Goal: Information Seeking & Learning: Understand process/instructions

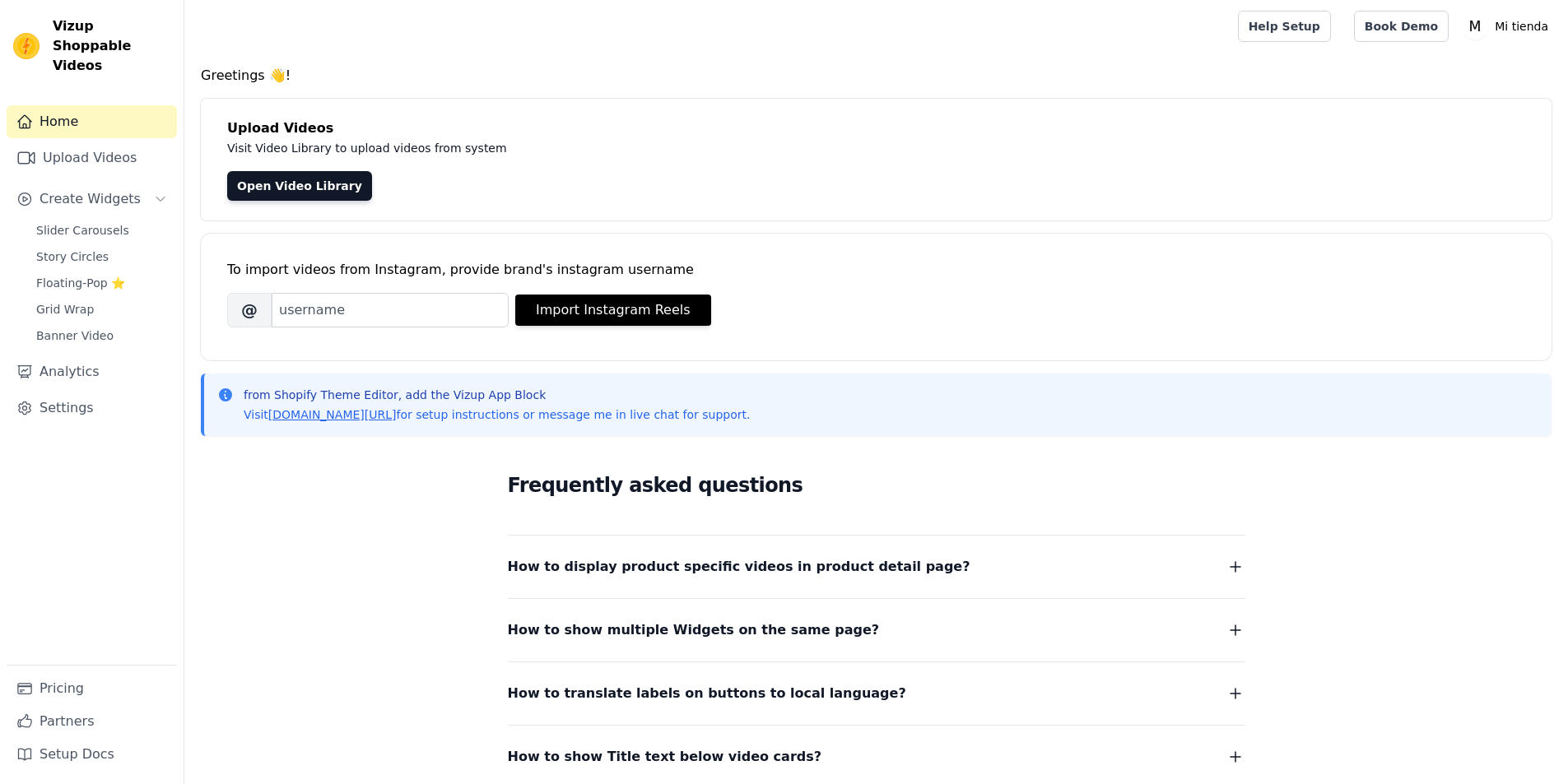
scroll to position [139, 0]
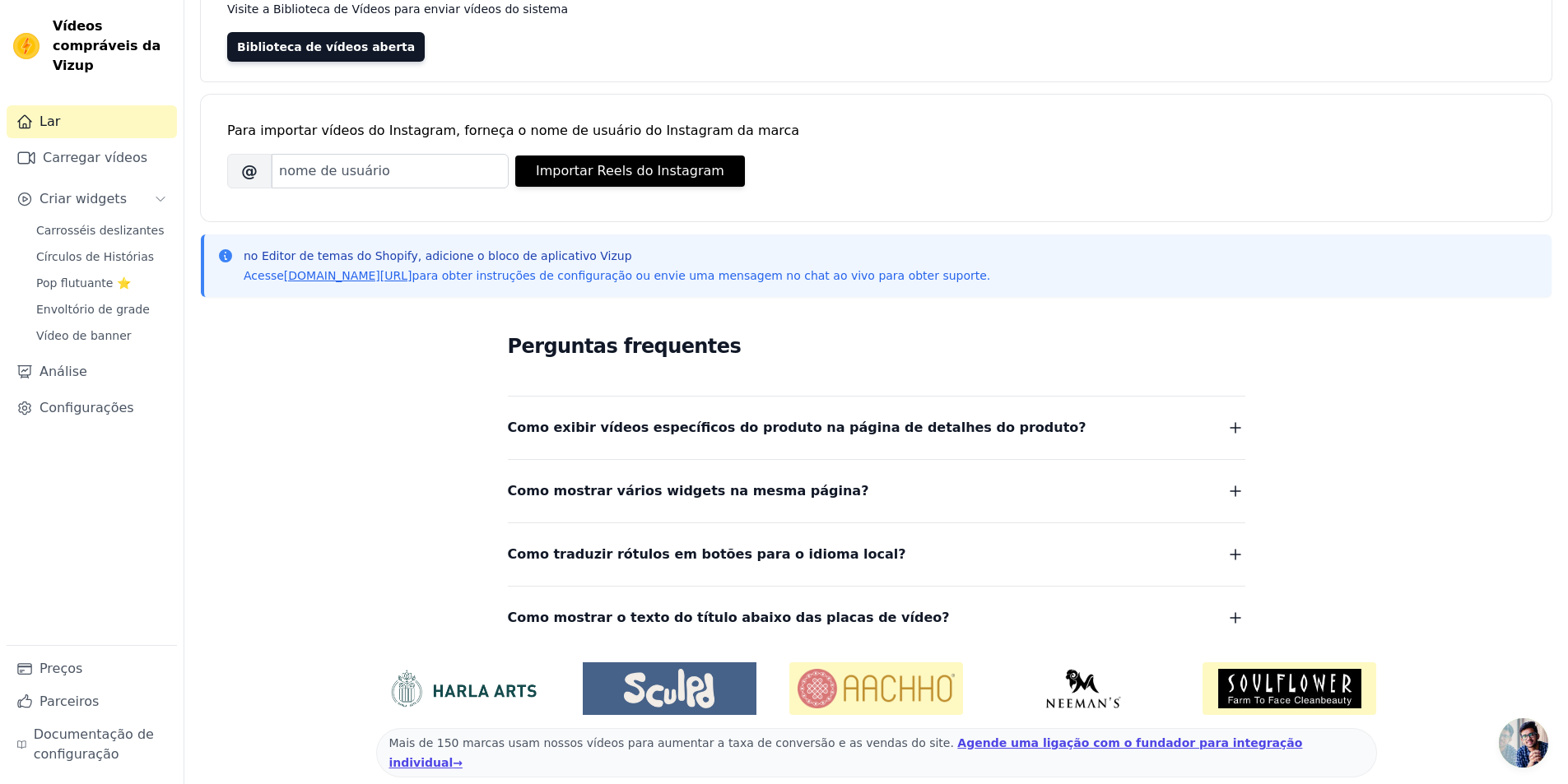
click at [700, 435] on font "Como exibir vídeos específicos do produto na página de detalhes do produto?" at bounding box center [797, 427] width 579 height 16
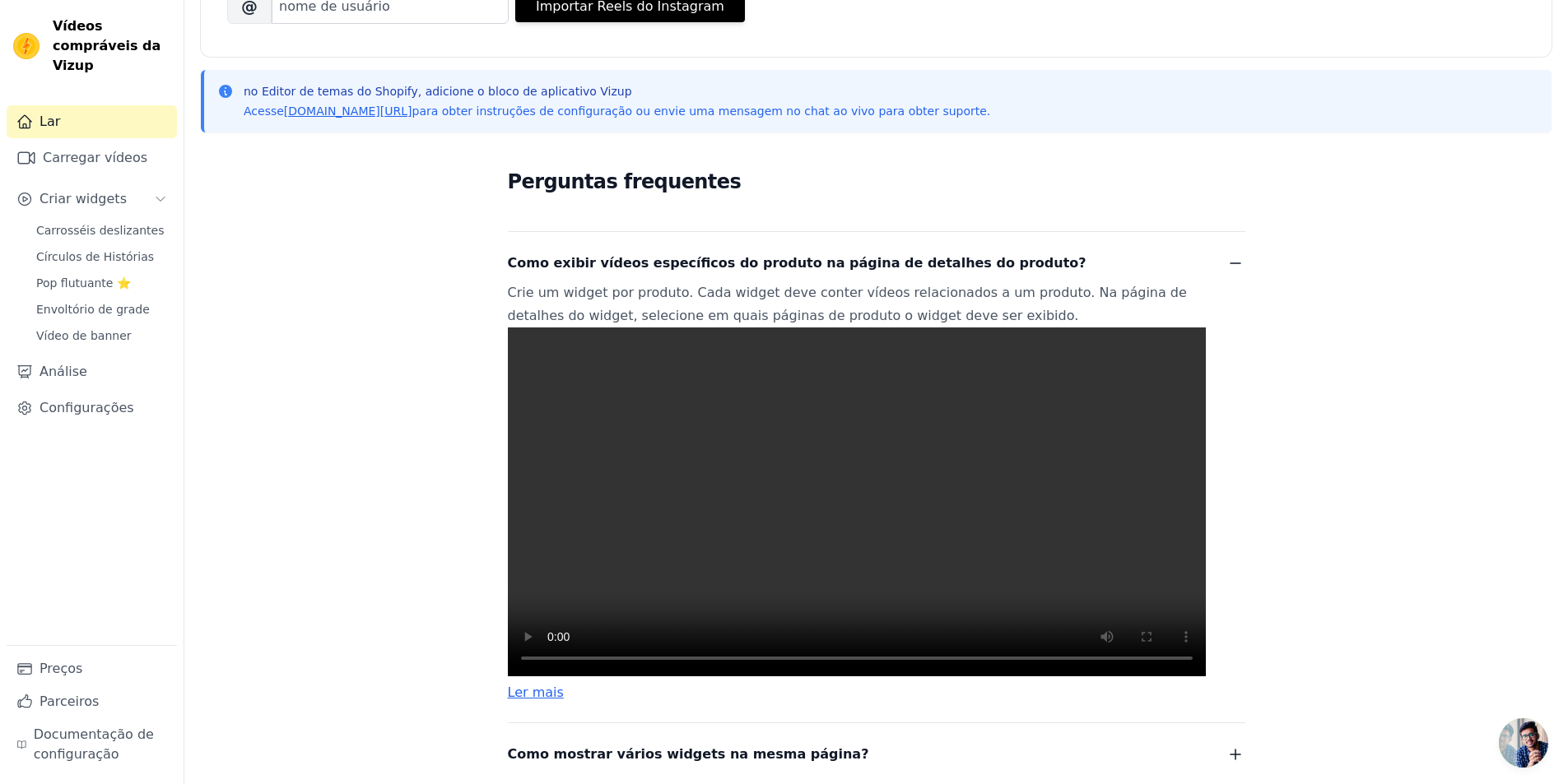
click at [769, 273] on span "Como exibir vídeos específicos do produto na página de detalhes do produto?" at bounding box center [797, 263] width 579 height 23
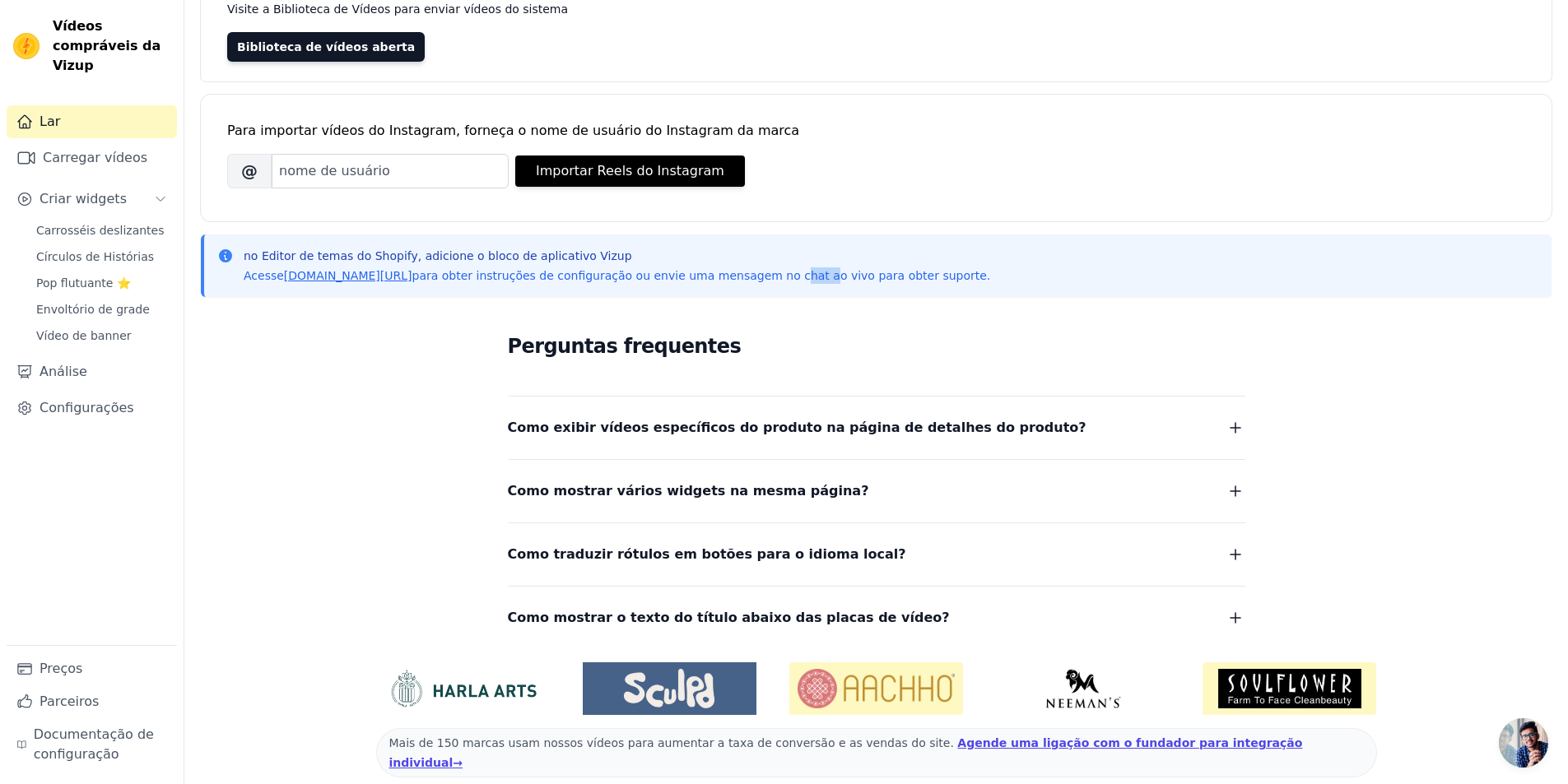
click at [769, 273] on font "para obter instruções de configuração ou envie uma mensagem no chat ao vivo par…" at bounding box center [701, 275] width 579 height 13
click at [772, 432] on font "Como exibir vídeos específicos do produto na página de detalhes do produto?" at bounding box center [797, 427] width 579 height 16
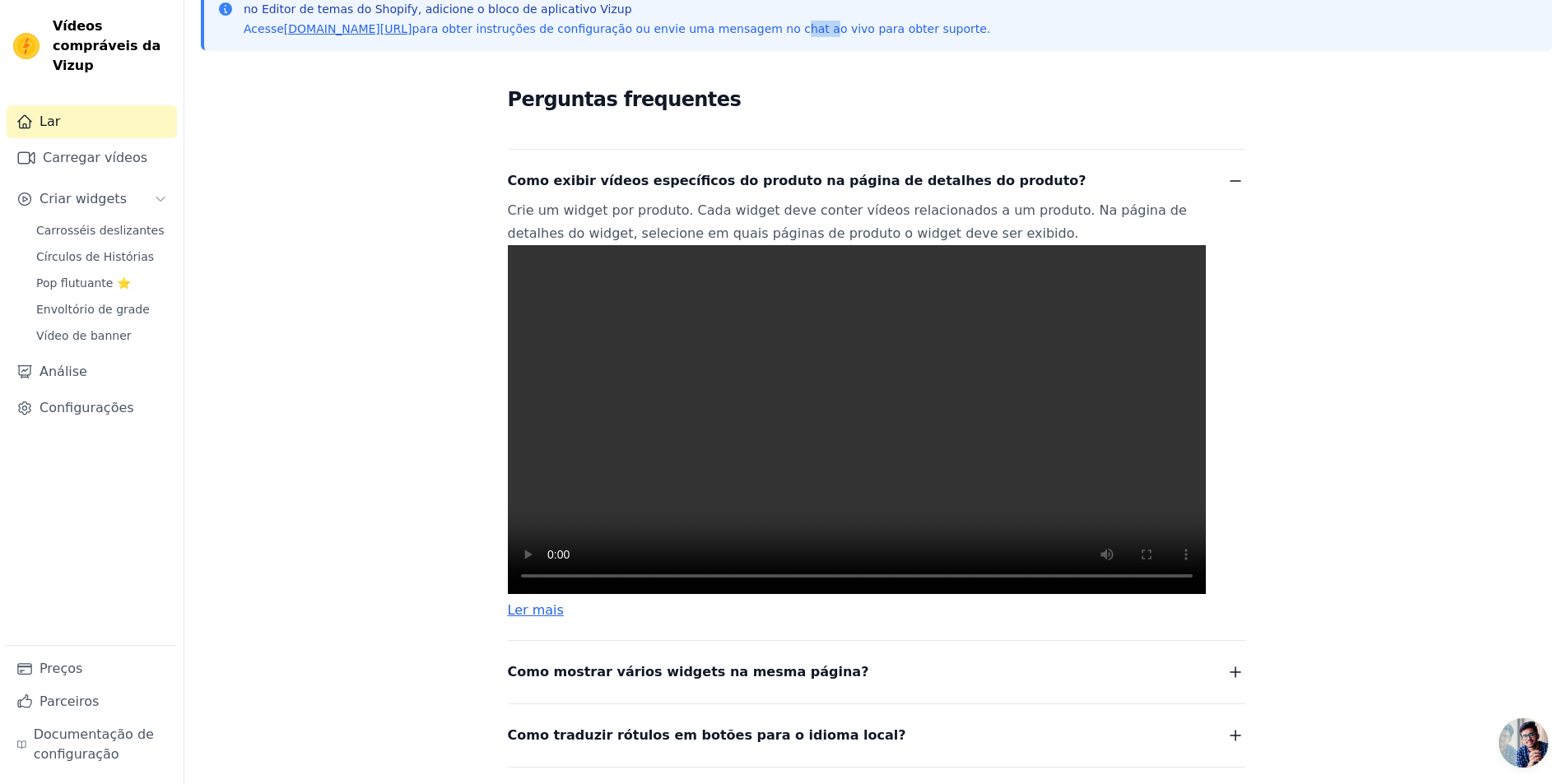
click at [683, 493] on video at bounding box center [856, 419] width 698 height 349
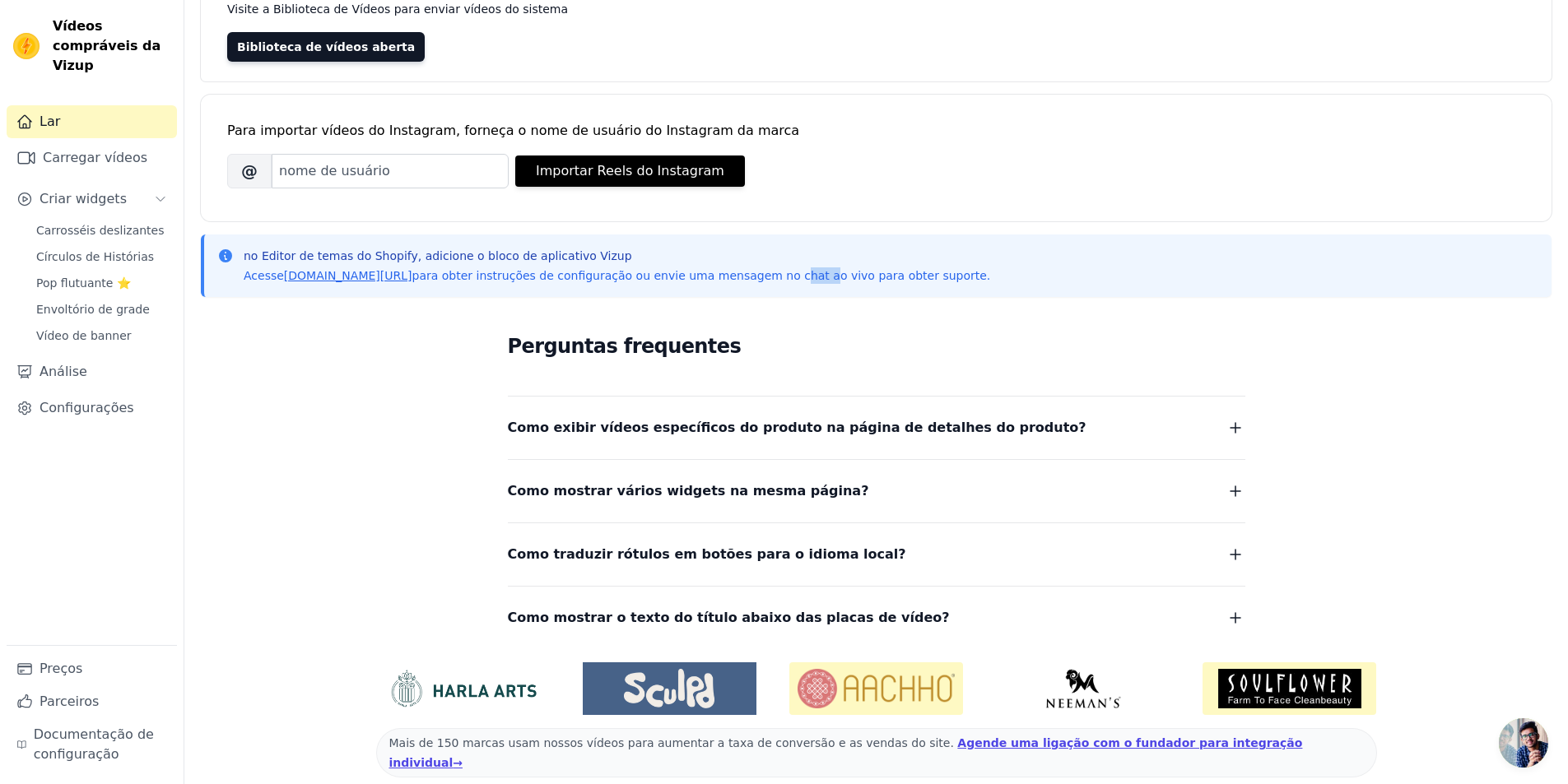
click at [677, 435] on font "Como exibir vídeos específicos do produto na página de detalhes do produto?" at bounding box center [797, 427] width 579 height 16
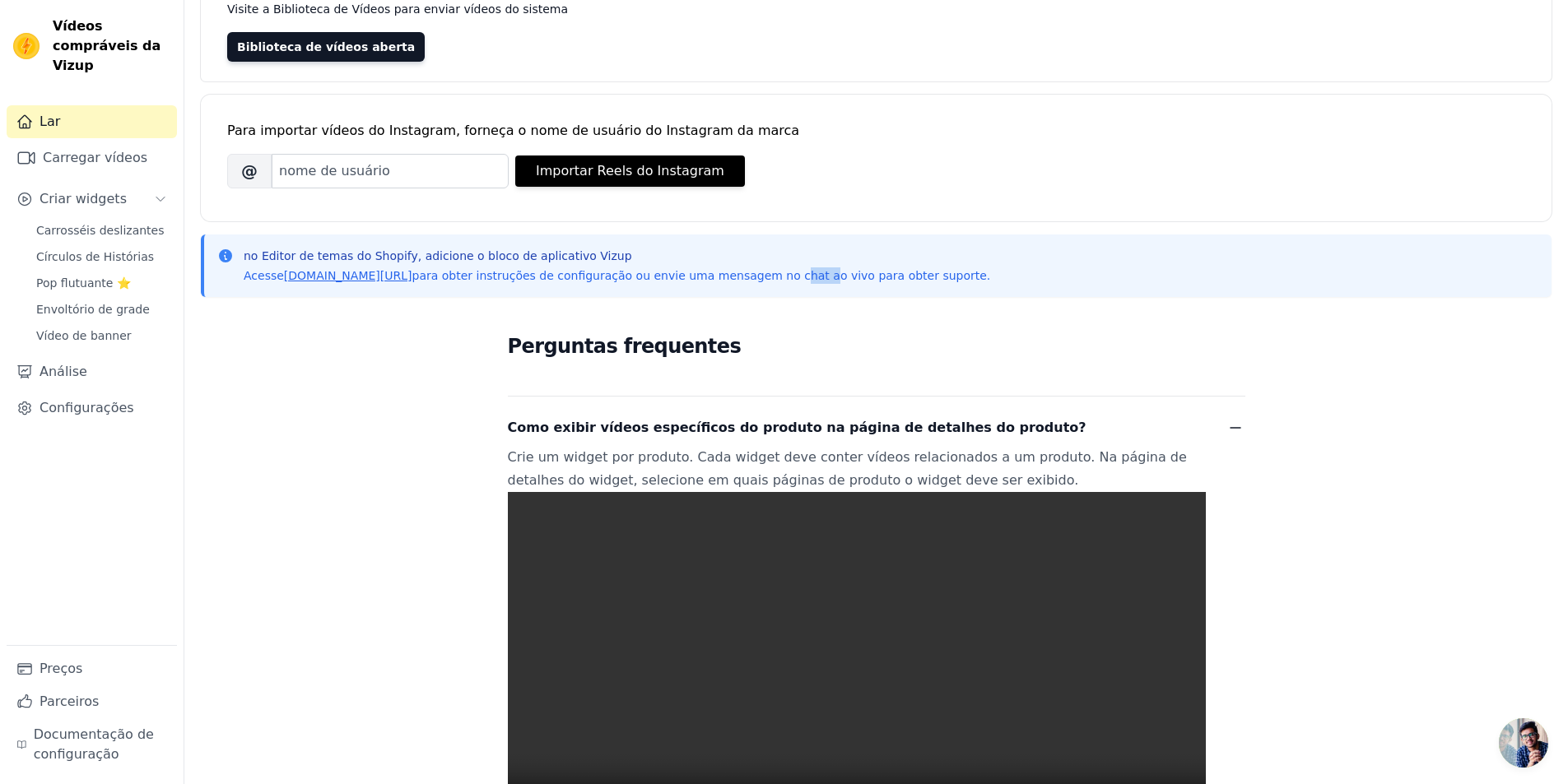
scroll to position [304, 0]
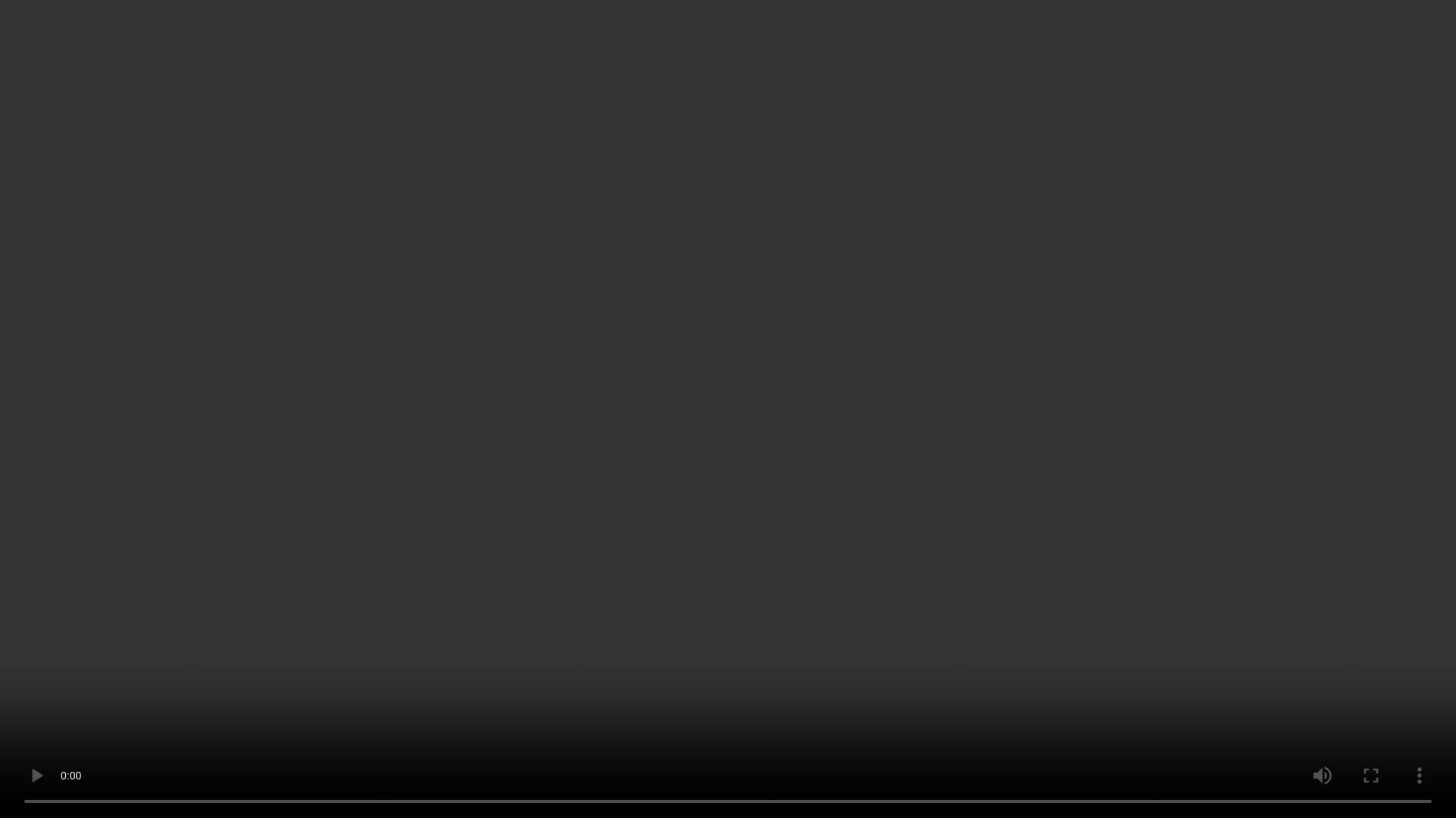
click at [1202, 596] on video at bounding box center [728, 409] width 1456 height 818
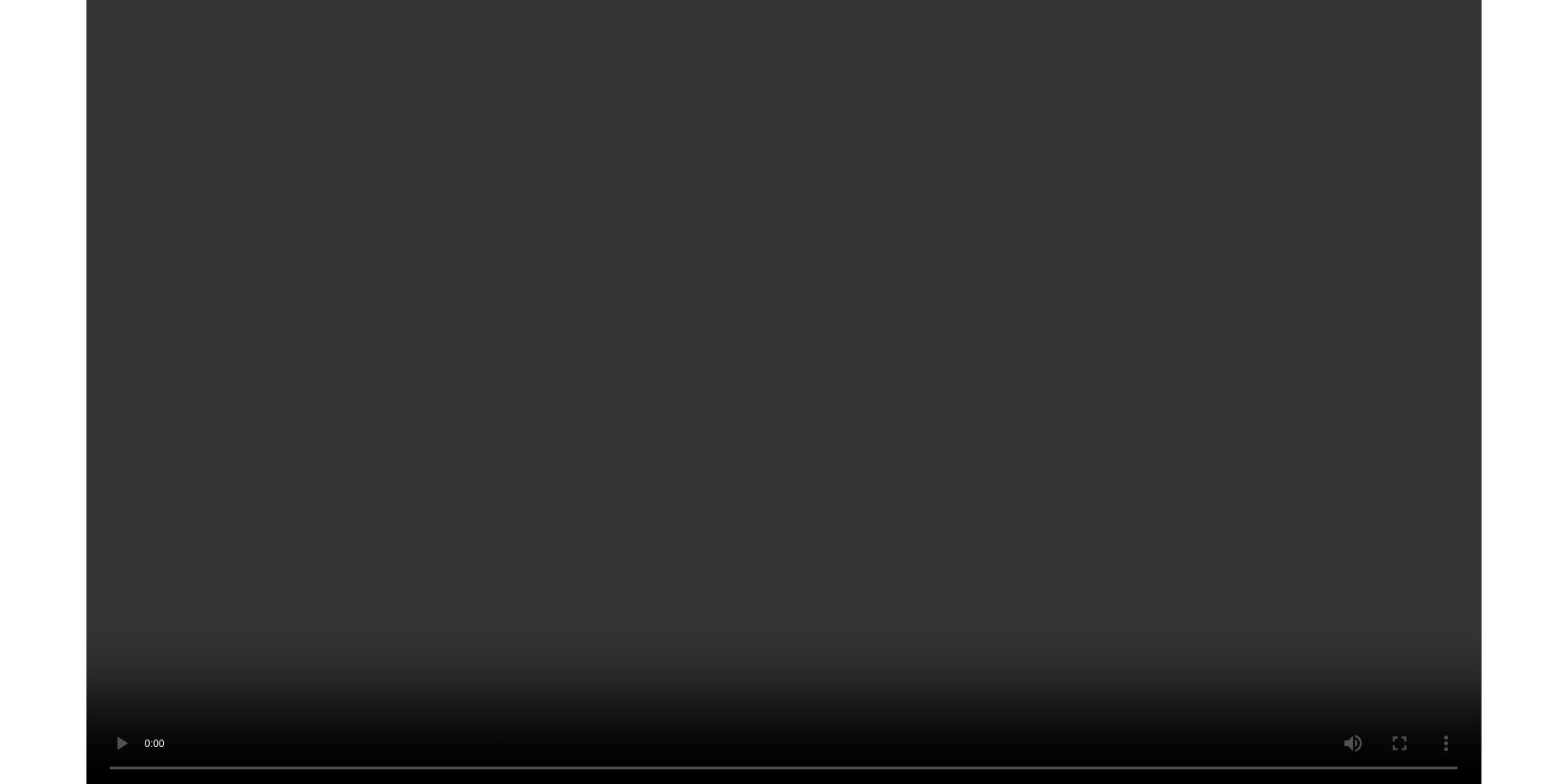
scroll to position [35, 0]
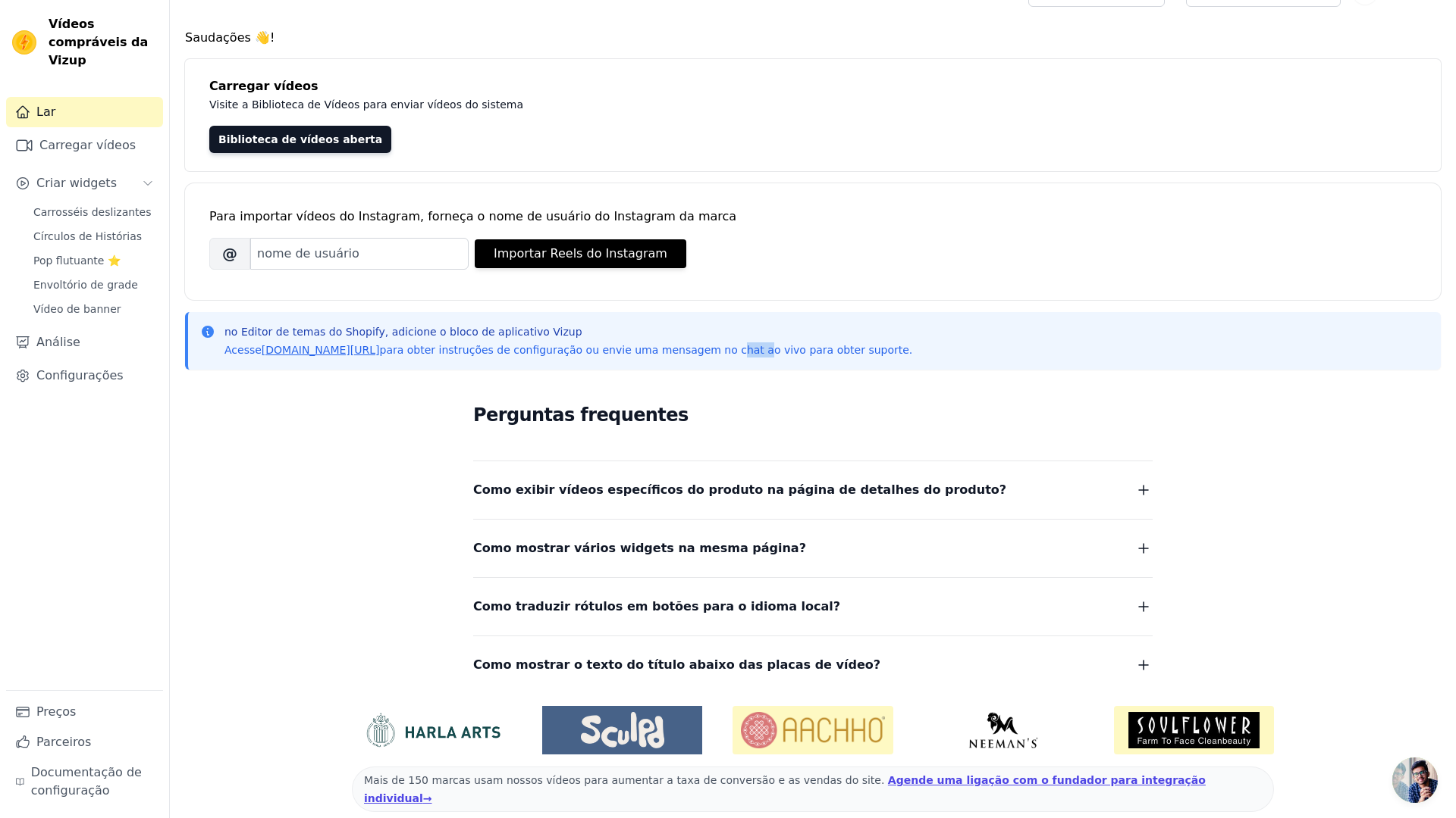
click at [799, 503] on html "Vídeos compráveis ​​da Vizup Lar Carregar vídeos Criar widgets Carrosséis desli…" at bounding box center [728, 401] width 1456 height 868
click at [1155, 499] on html "Vídeos compráveis ​​da Vizup Lar Carregar vídeos Criar widgets Carrosséis desli…" at bounding box center [728, 401] width 1456 height 868
click at [1142, 490] on html "Vídeos compráveis ​​da Vizup Lar Carregar vídeos Criar widgets Carrosséis desli…" at bounding box center [728, 401] width 1456 height 868
drag, startPoint x: 613, startPoint y: 494, endPoint x: 716, endPoint y: 494, distance: 103.0
click at [620, 494] on html "Vídeos compráveis ​​da Vizup Lar Carregar vídeos Criar widgets Carrosséis desli…" at bounding box center [728, 401] width 1456 height 868
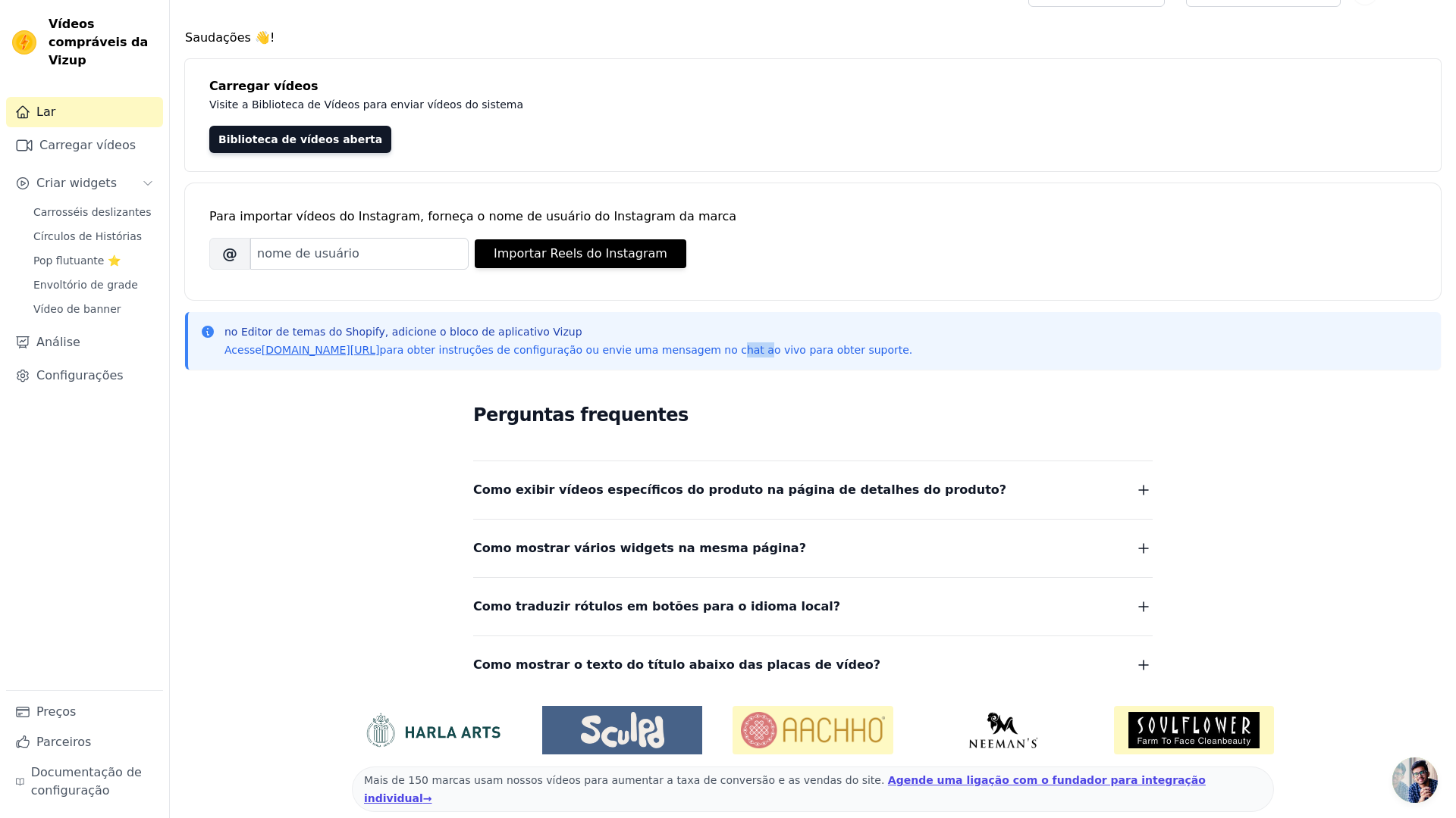
click at [868, 328] on html "Vídeos compráveis ​​da Vizup Lar Carregar vídeos Criar widgets Carrosséis desli…" at bounding box center [728, 401] width 1456 height 868
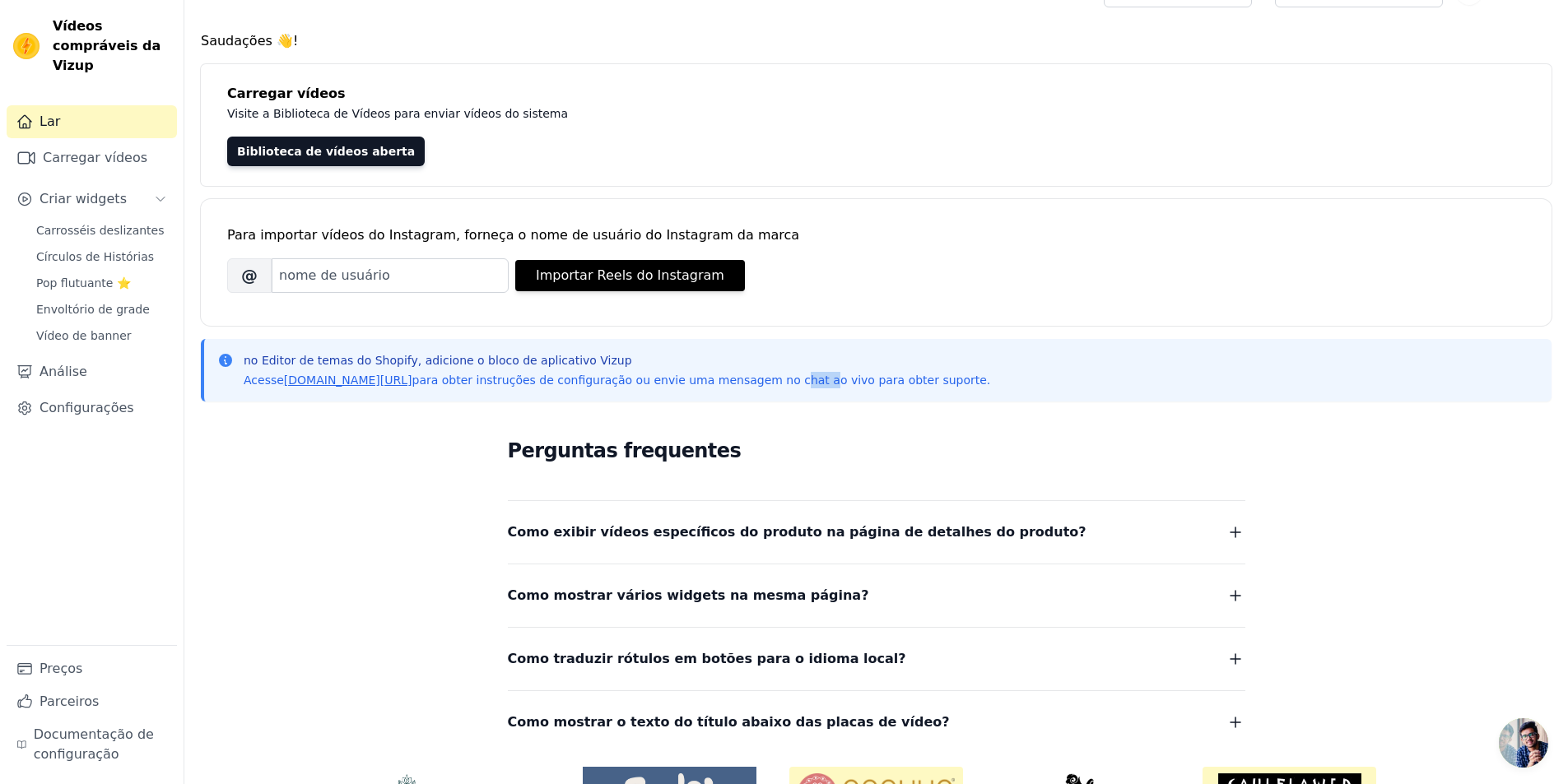
scroll to position [139, 0]
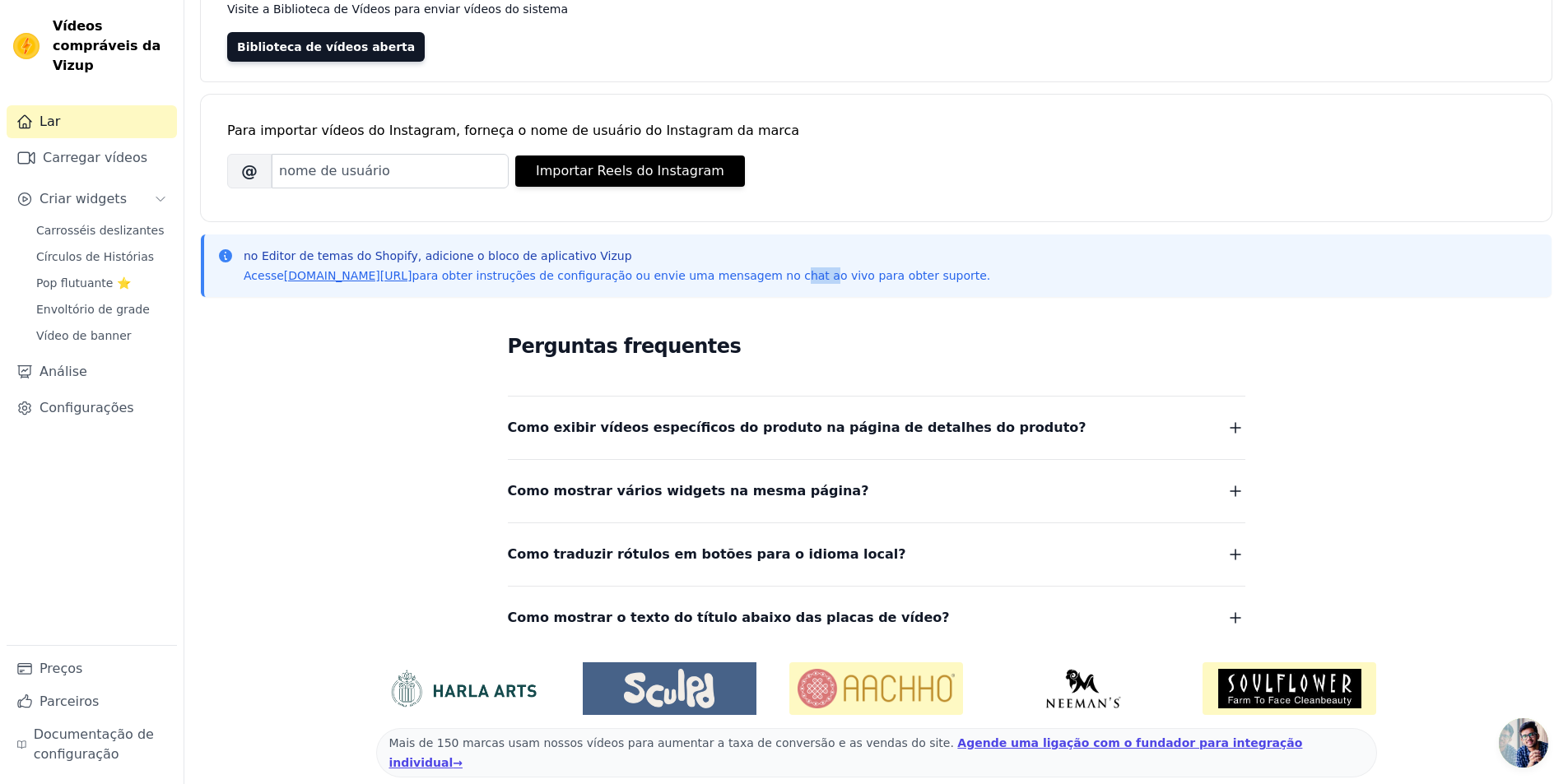
click at [897, 428] on font "Como exibir vídeos específicos do produto na página de detalhes do produto?" at bounding box center [797, 427] width 579 height 16
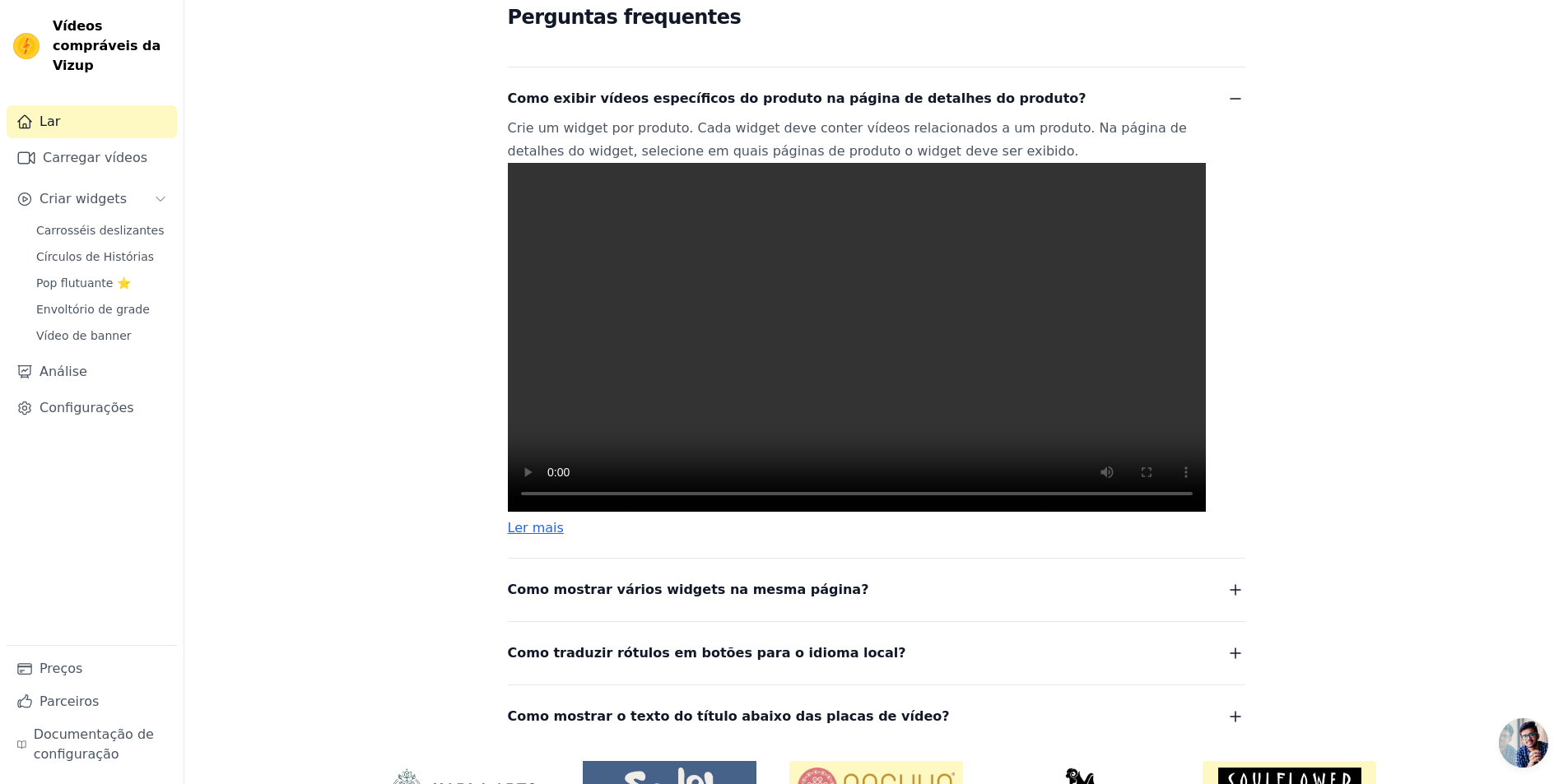
scroll to position [550, 0]
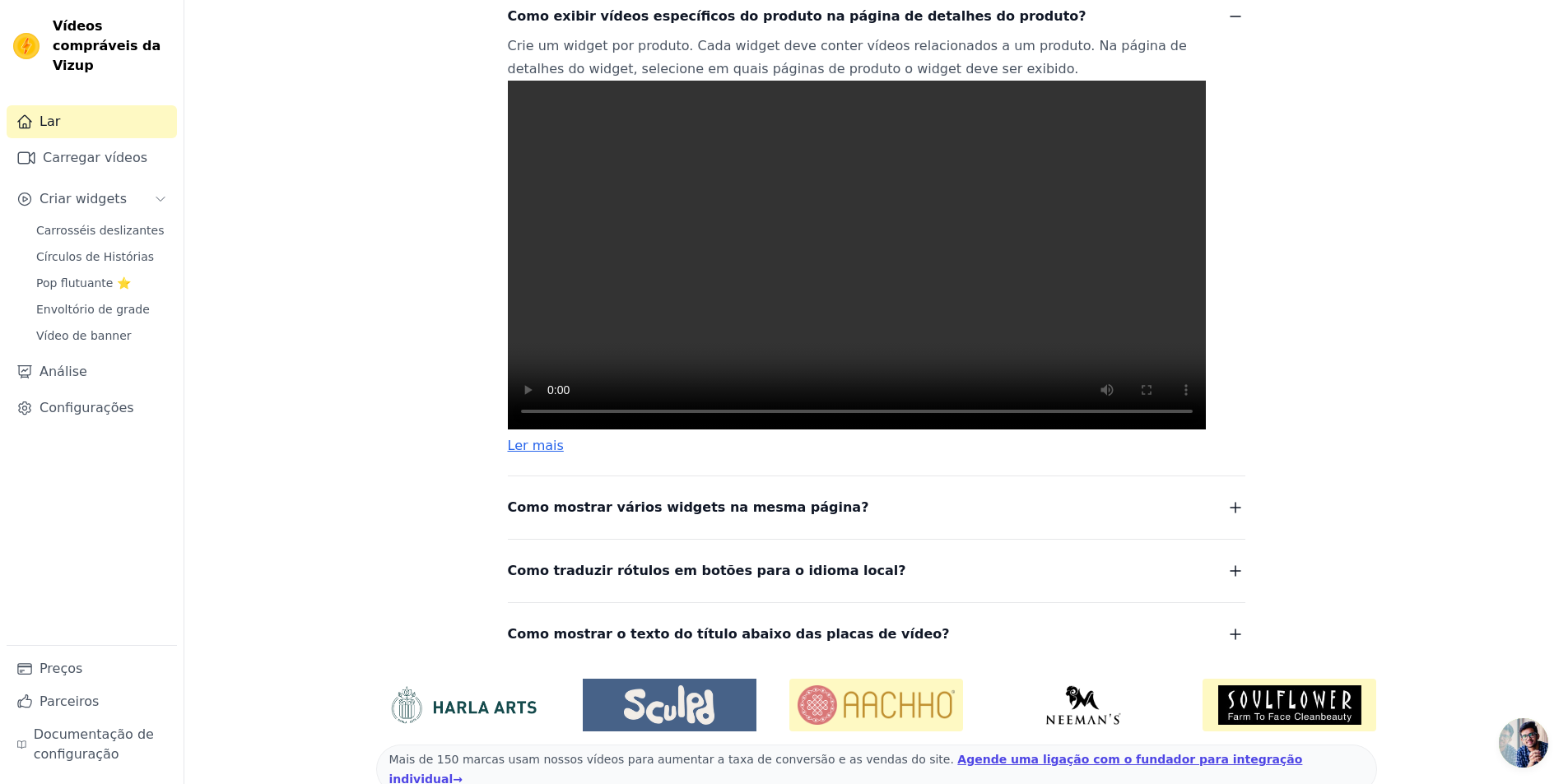
click at [548, 453] on font "Ler mais" at bounding box center [536, 445] width 56 height 16
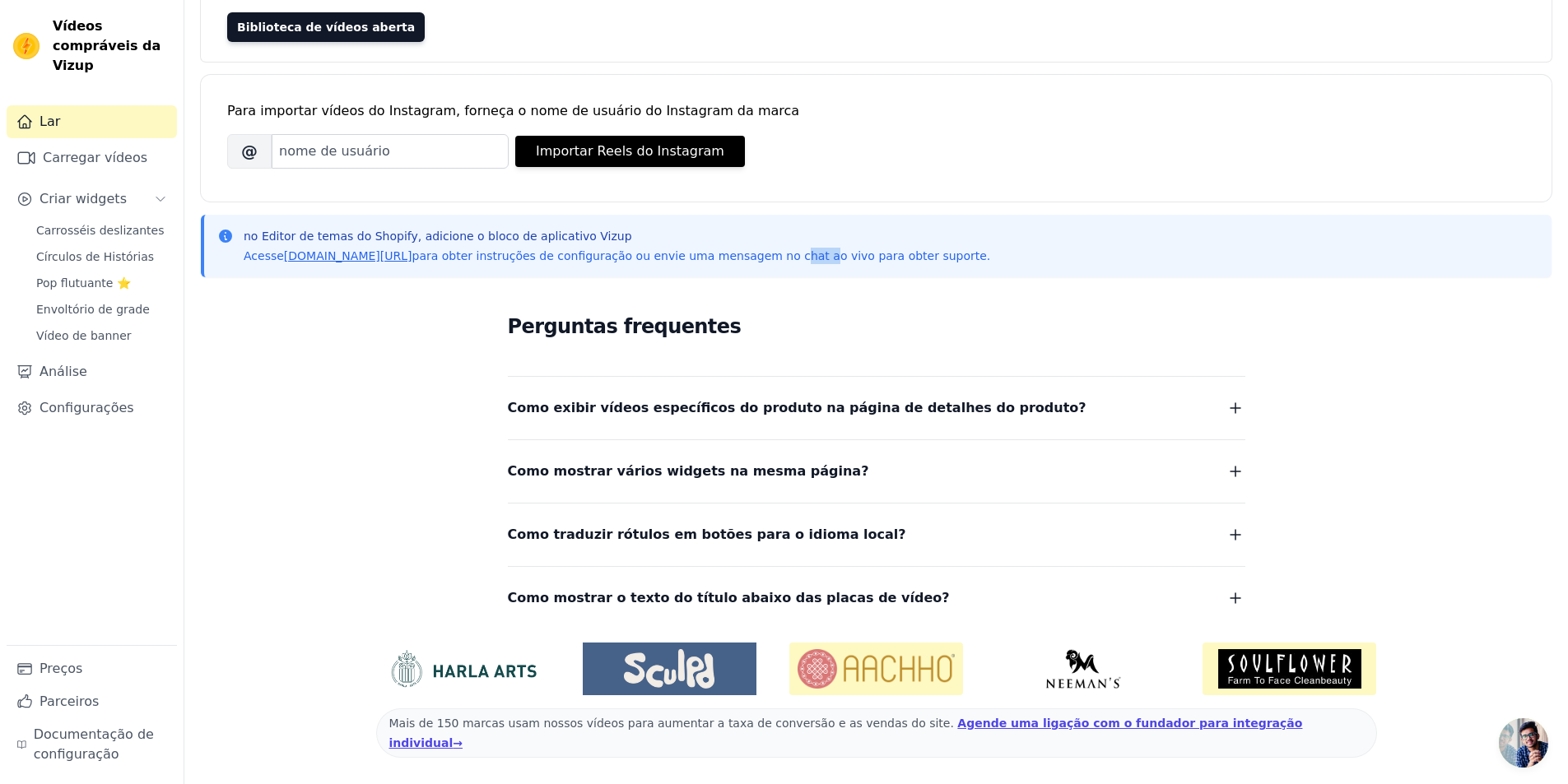
scroll to position [139, 0]
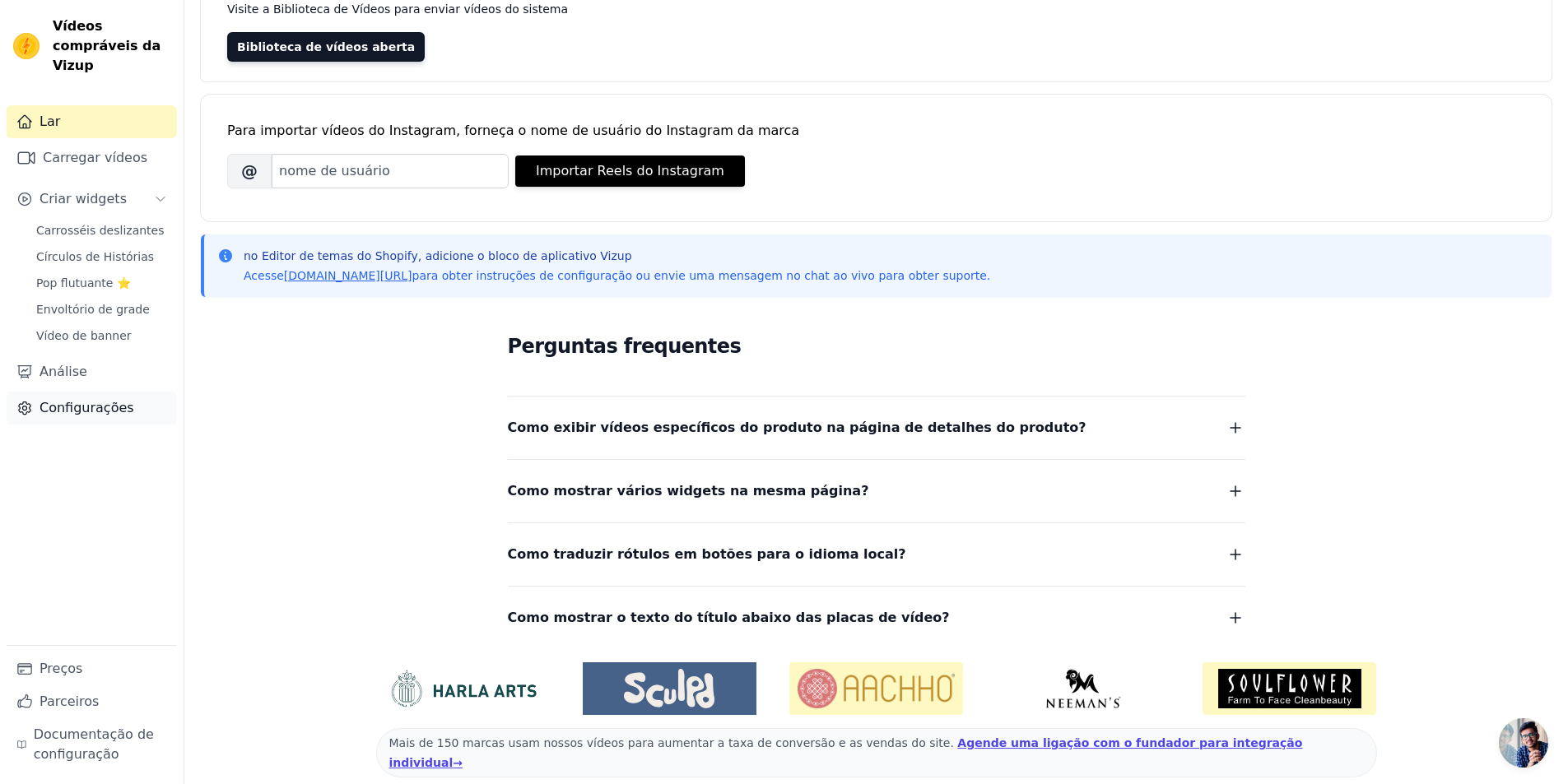
click at [105, 400] on font "Configurações" at bounding box center [87, 407] width 95 height 16
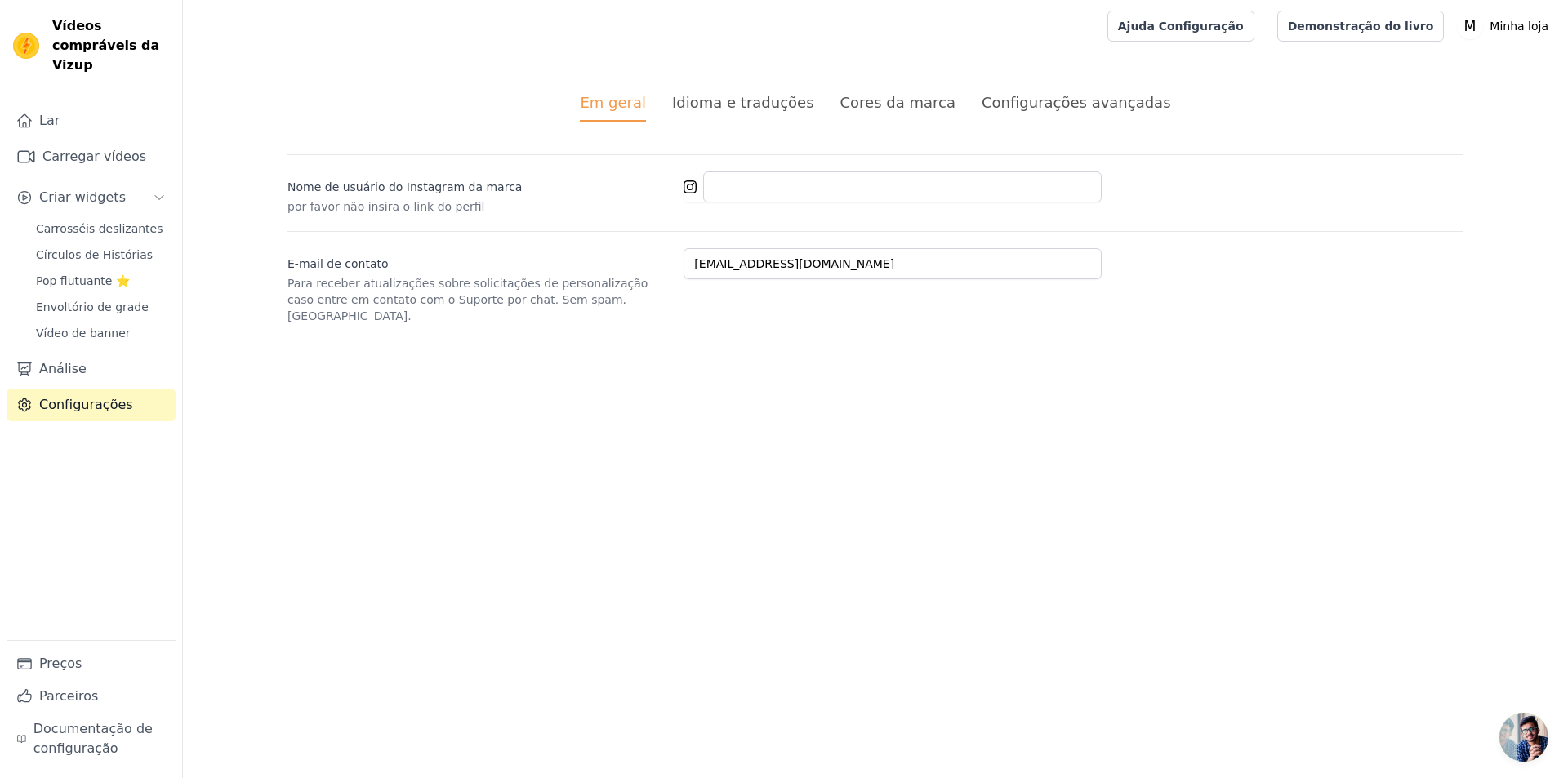
click at [1040, 109] on font "Configurações avançadas" at bounding box center [1075, 102] width 189 height 17
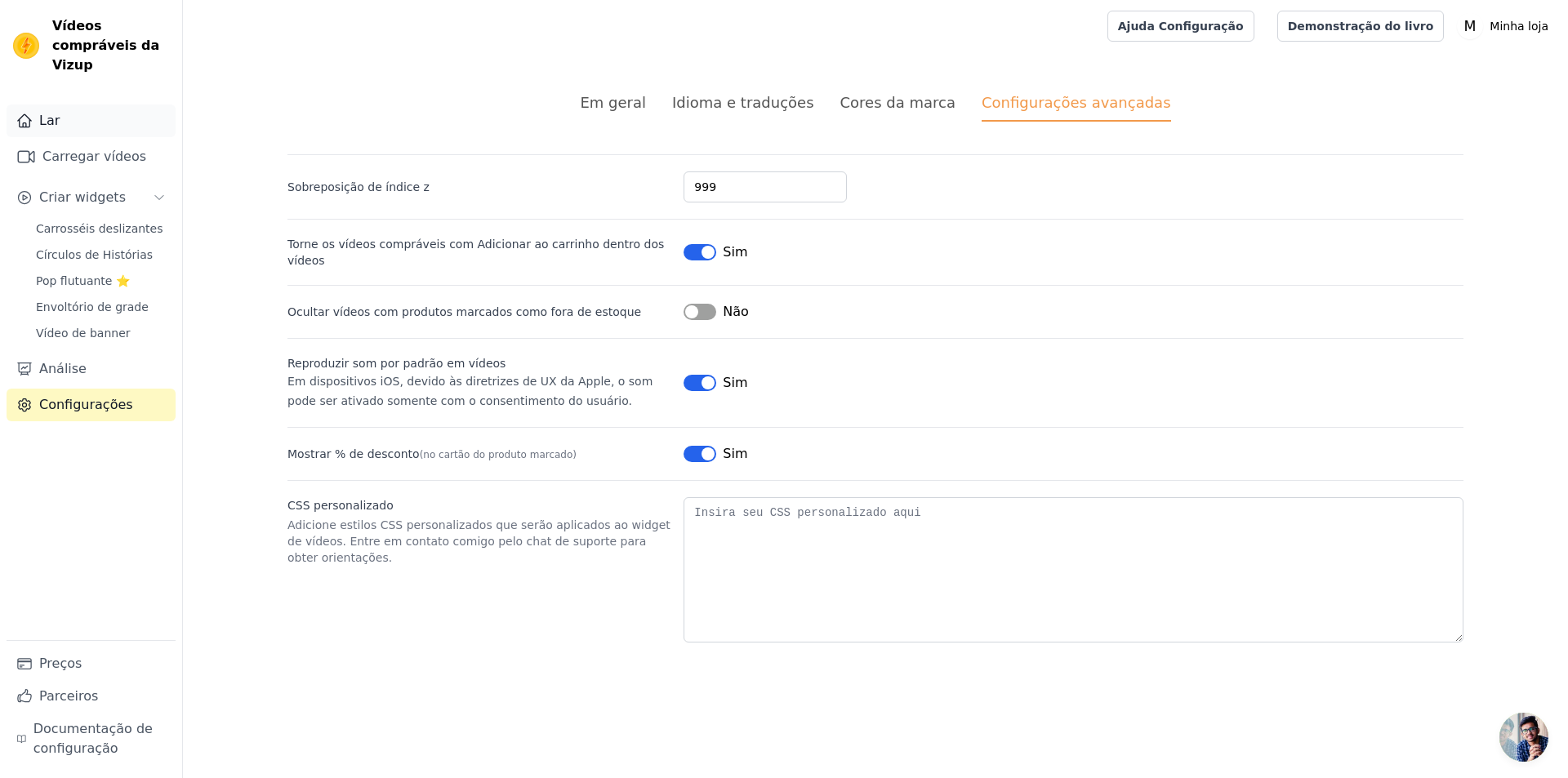
click at [67, 113] on link "Lar" at bounding box center [91, 121] width 169 height 33
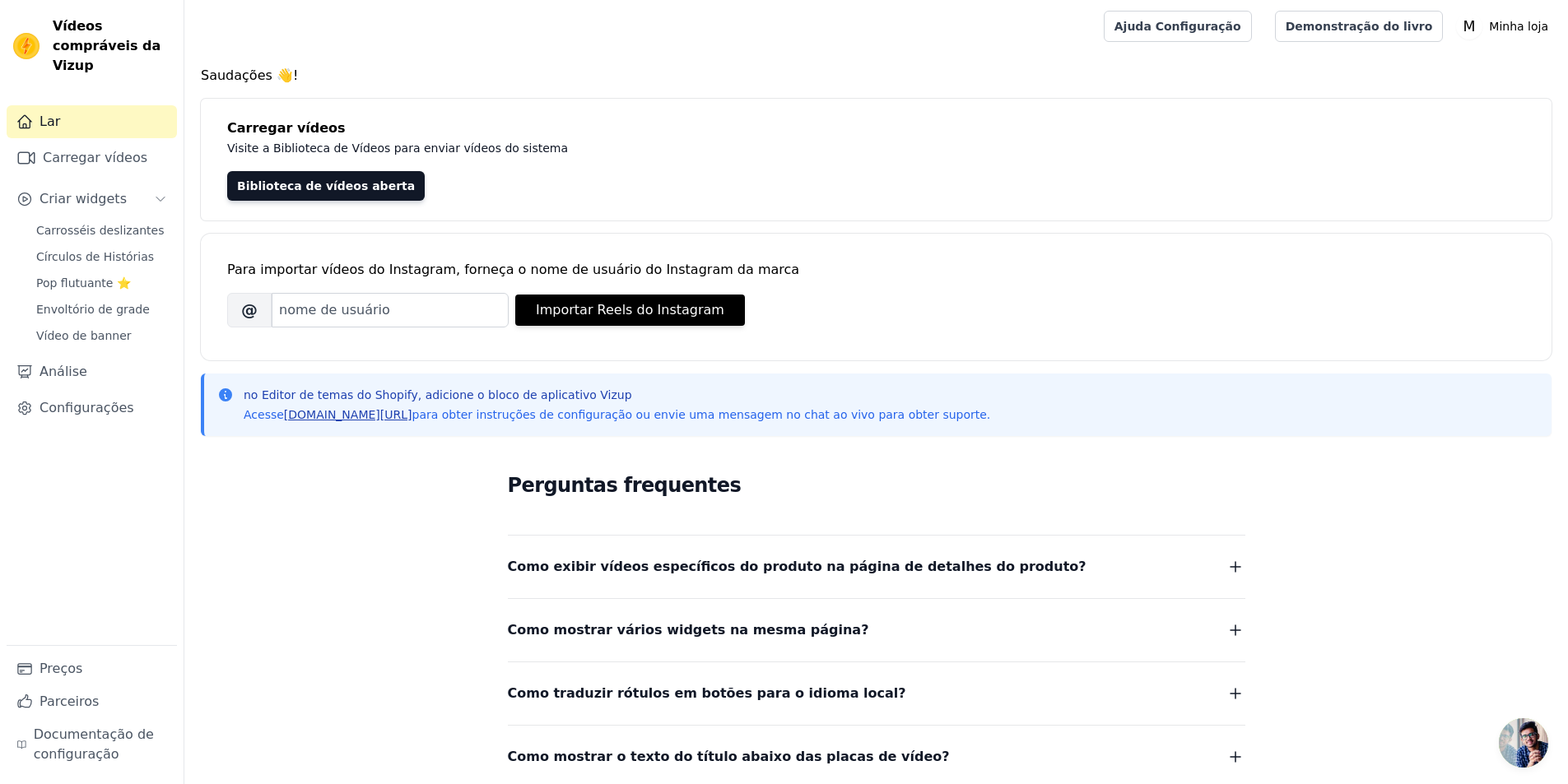
click at [383, 420] on font "[DOMAIN_NAME][URL]" at bounding box center [348, 415] width 128 height 13
click at [85, 356] on link "Análise" at bounding box center [91, 372] width 171 height 33
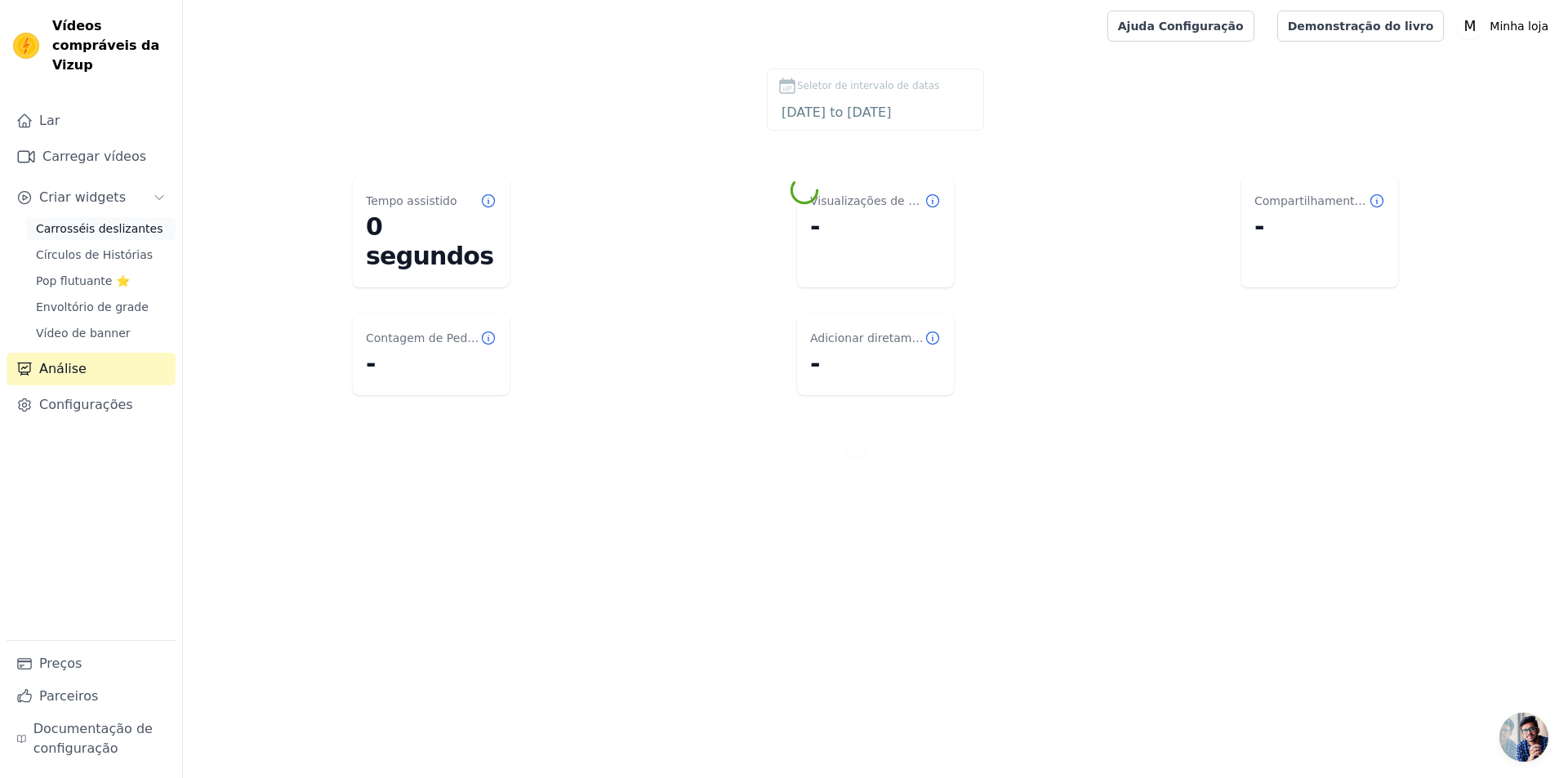
click at [95, 222] on font "Carrosséis deslizantes" at bounding box center [99, 229] width 126 height 13
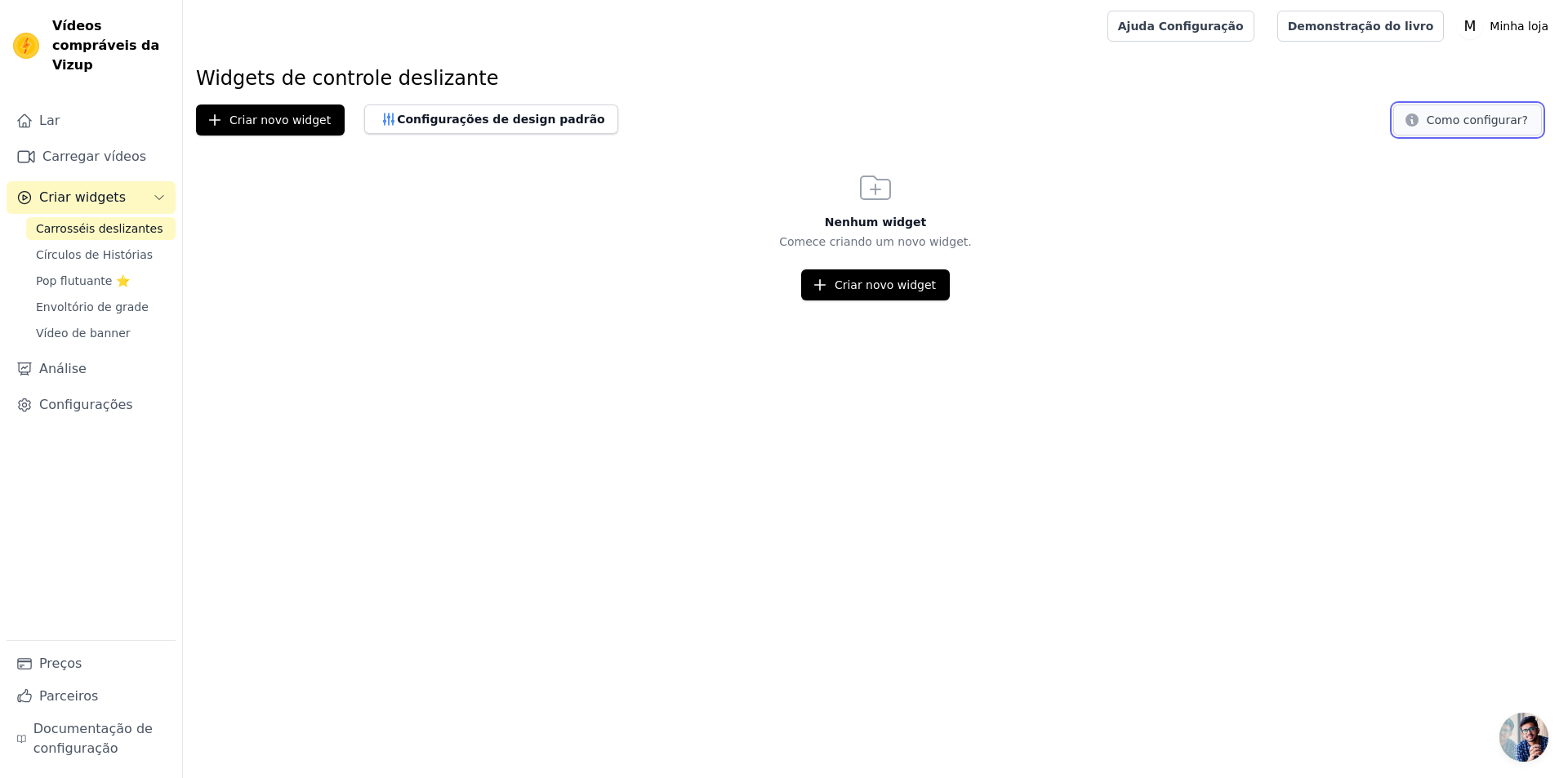
click at [1449, 113] on font "Como configurar?" at bounding box center [1477, 120] width 101 height 13
